Goal: Find specific page/section

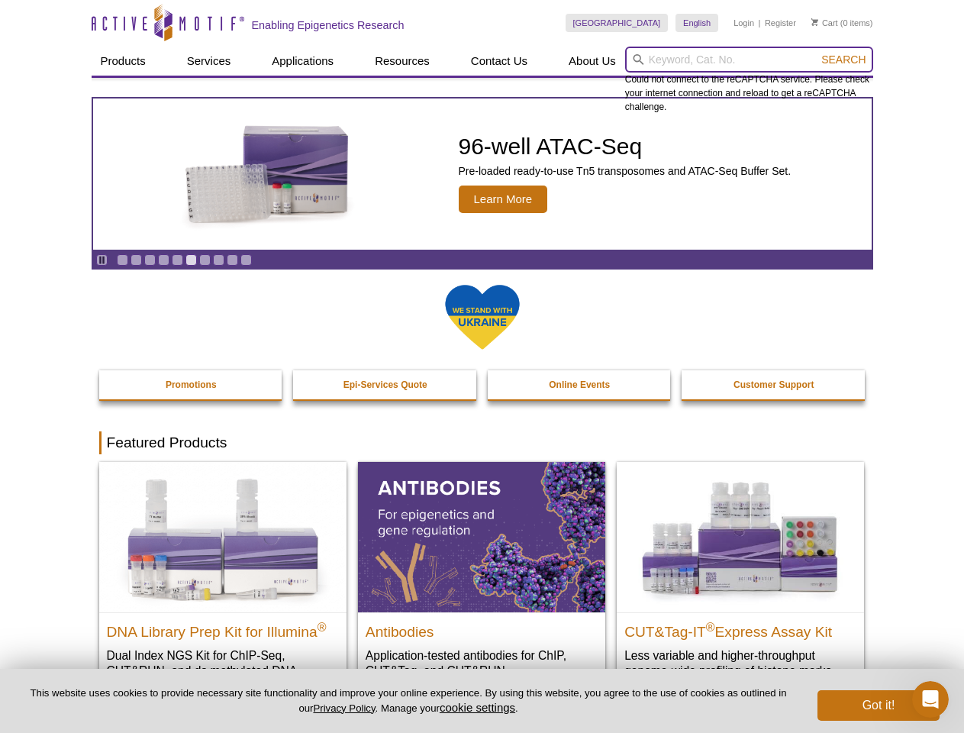
click at [749, 60] on input "search" at bounding box center [749, 60] width 248 height 26
click at [843, 60] on span "Search" at bounding box center [843, 59] width 44 height 12
click at [102, 259] on icon "Pause" at bounding box center [102, 260] width 10 height 10
click at [122, 259] on link "Go to slide 1" at bounding box center [122, 259] width 11 height 11
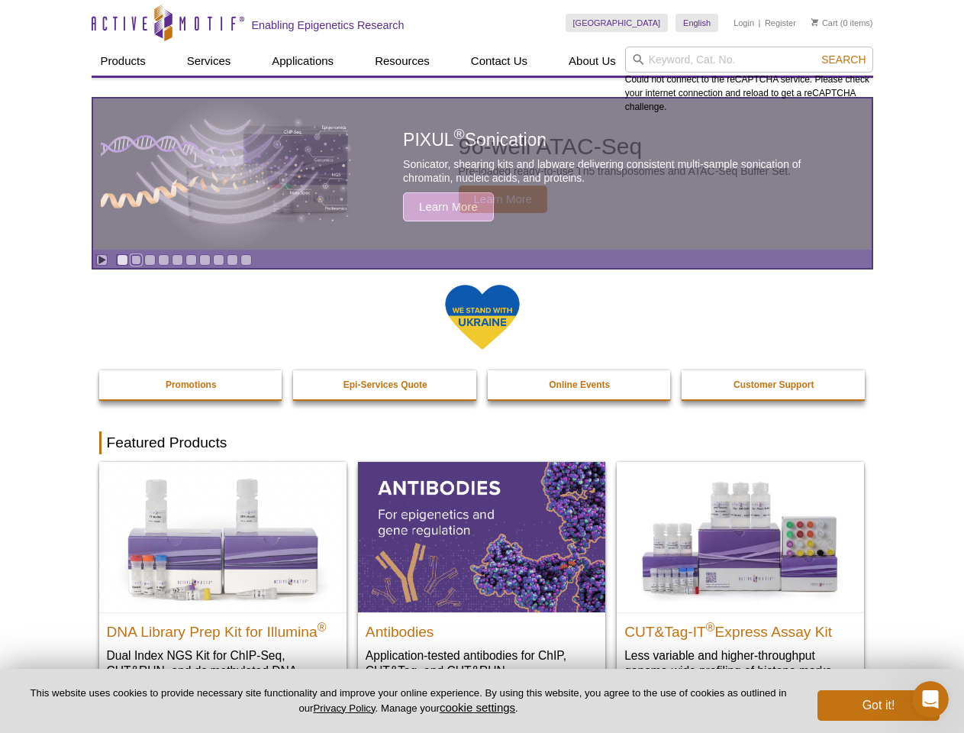
click at [136, 259] on link "Go to slide 2" at bounding box center [136, 259] width 11 height 11
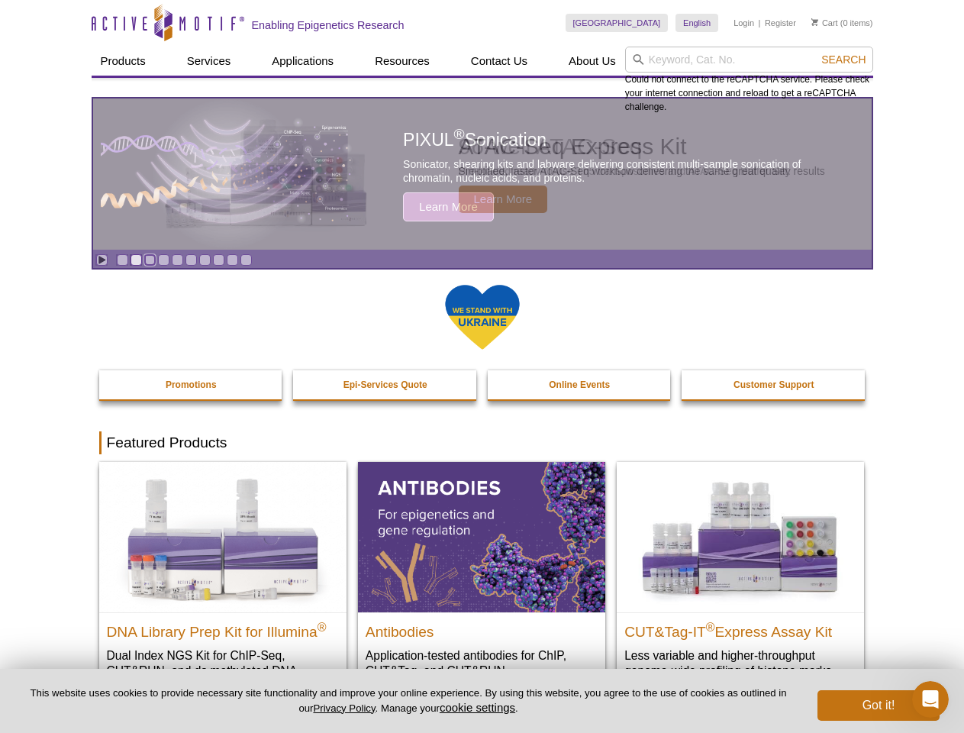
click at [150, 259] on link "Go to slide 3" at bounding box center [149, 259] width 11 height 11
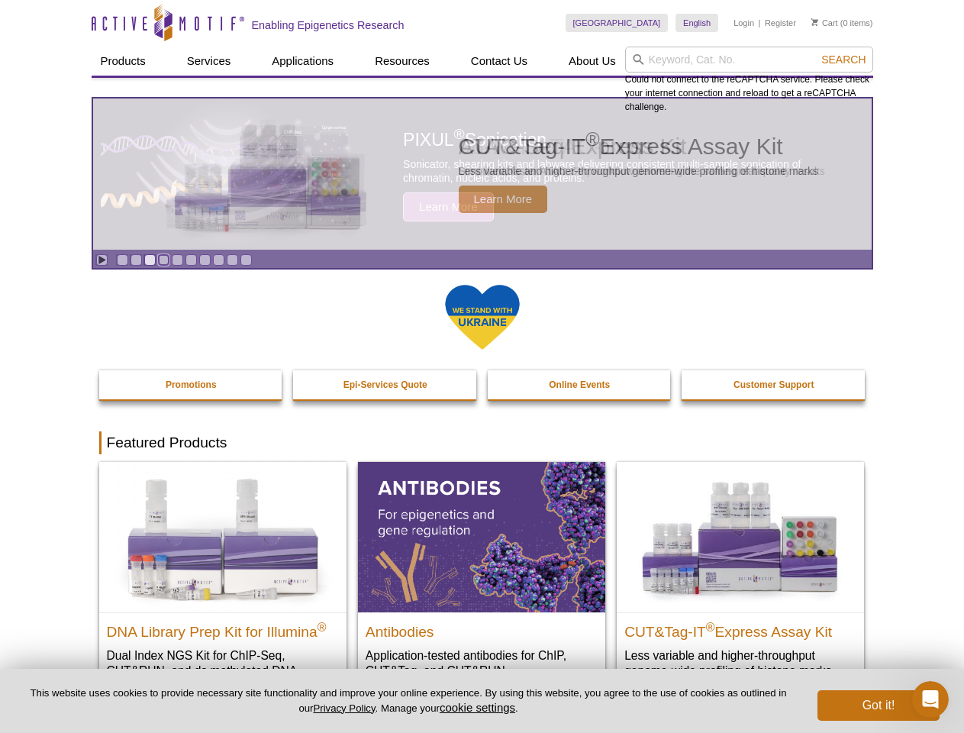
click at [163, 259] on link "Go to slide 4" at bounding box center [163, 259] width 11 height 11
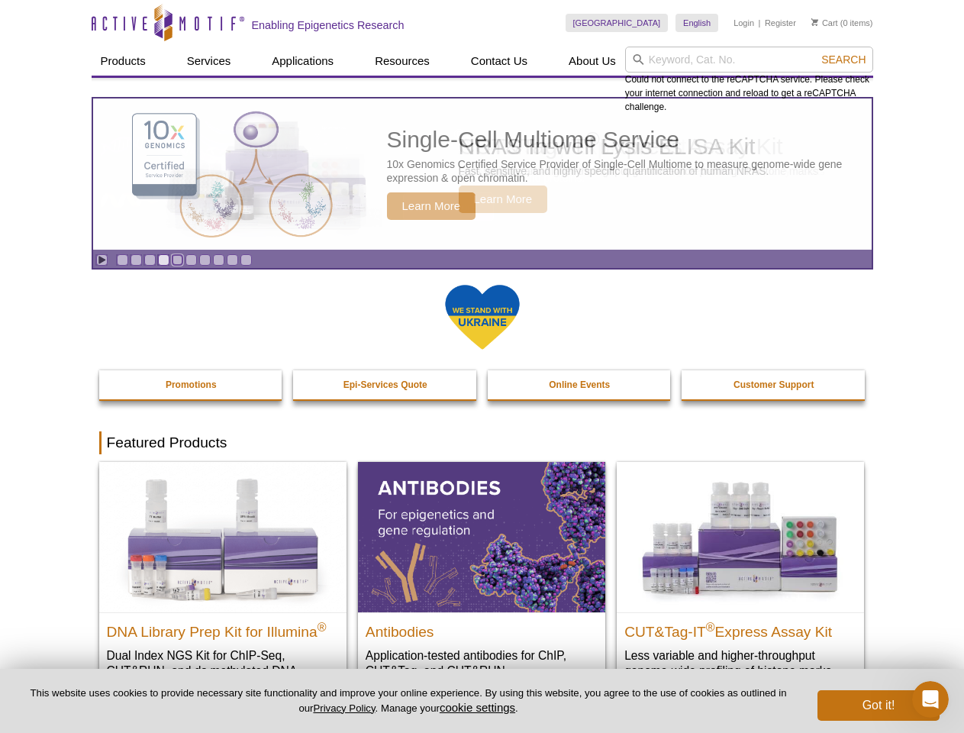
click at [177, 259] on link "Go to slide 5" at bounding box center [177, 259] width 11 height 11
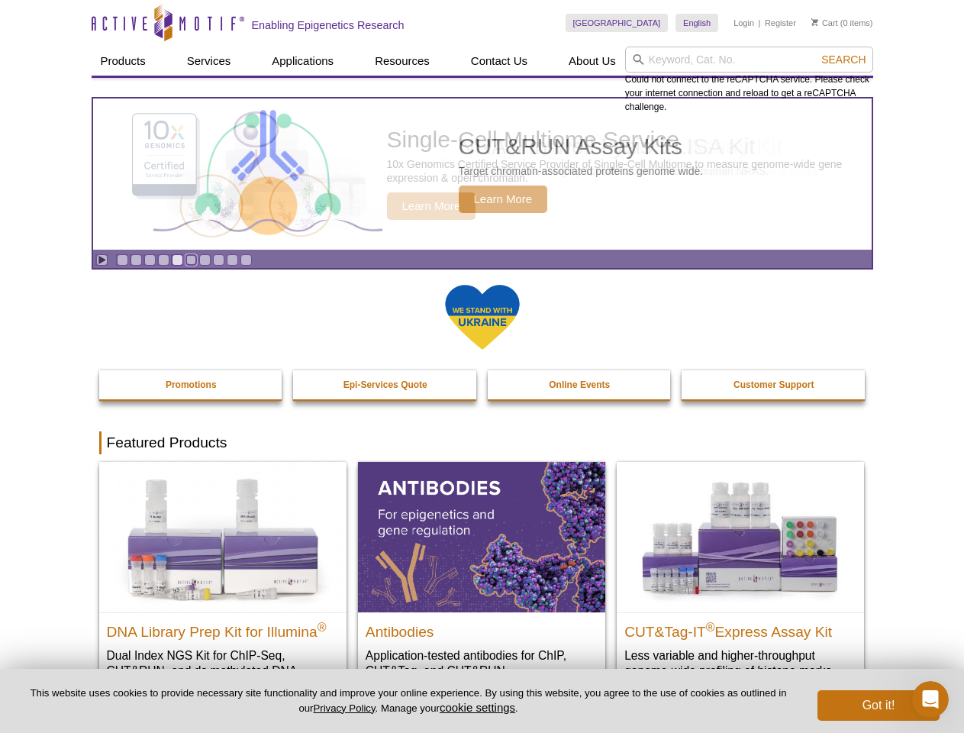
click at [191, 259] on link "Go to slide 6" at bounding box center [190, 259] width 11 height 11
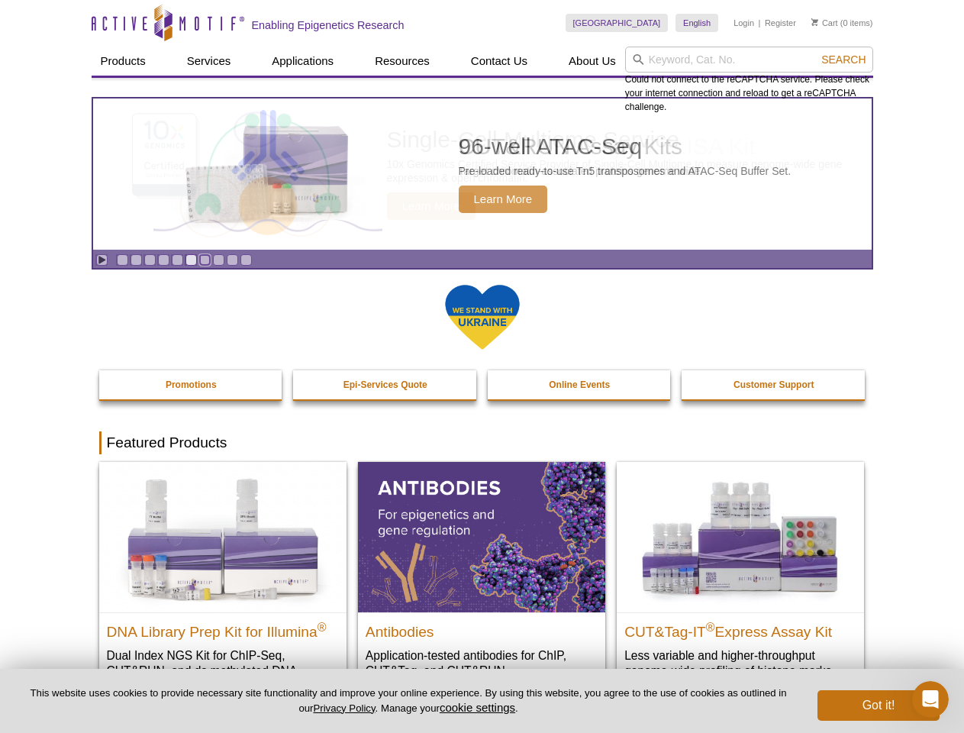
click at [205, 259] on link "Go to slide 7" at bounding box center [204, 259] width 11 height 11
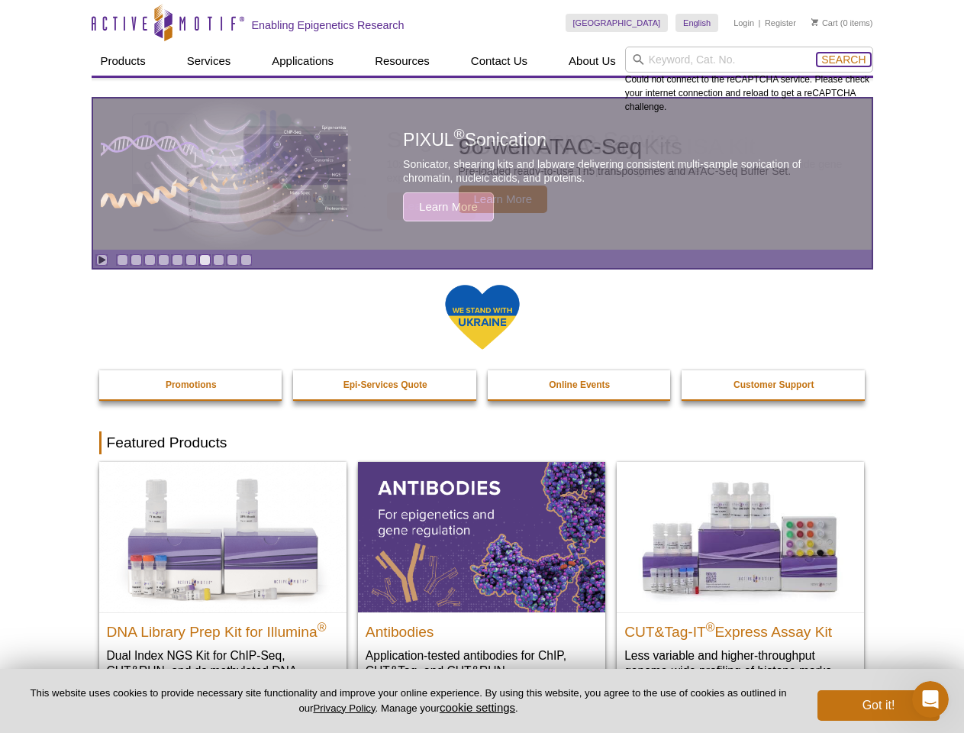
click at [843, 60] on span "Search" at bounding box center [843, 59] width 44 height 12
